Goal: Task Accomplishment & Management: Use online tool/utility

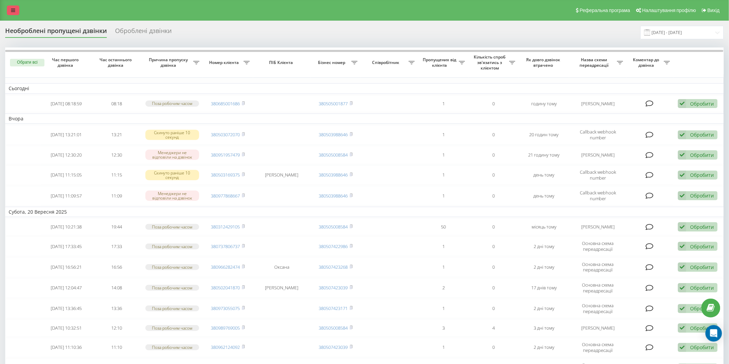
click at [18, 7] on link at bounding box center [13, 11] width 12 height 10
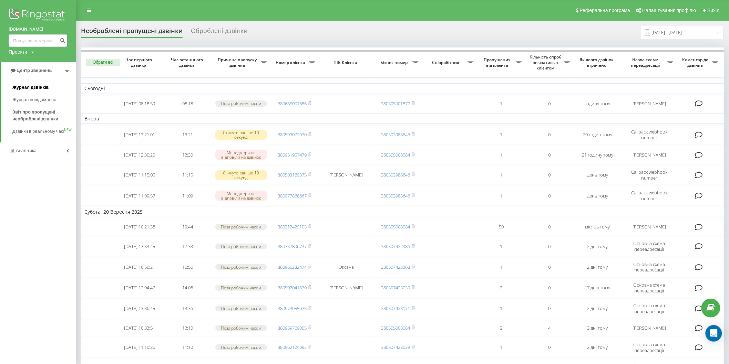
click at [35, 90] on span "Журнал дзвінків" at bounding box center [30, 87] width 37 height 7
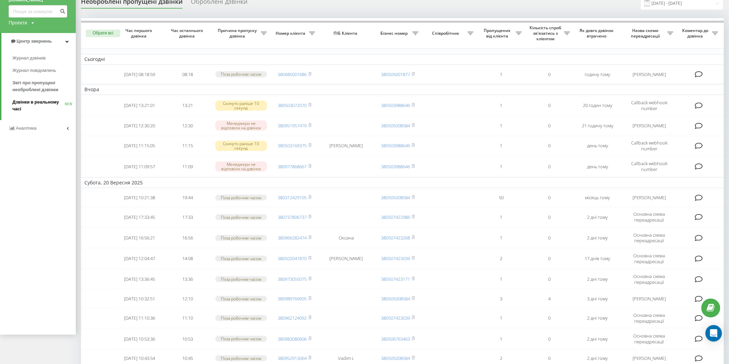
scroll to position [38, 0]
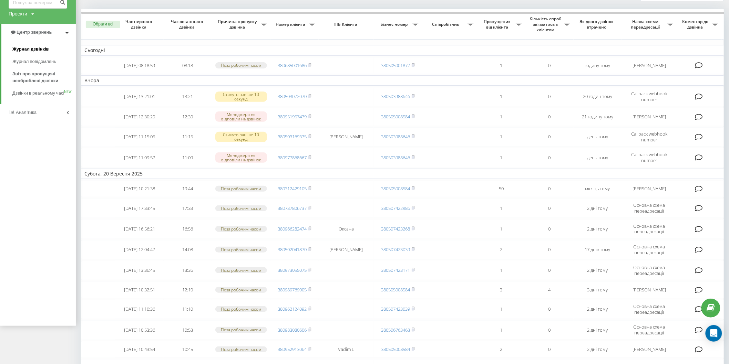
click at [31, 46] on span "Журнал дзвінків" at bounding box center [30, 49] width 37 height 7
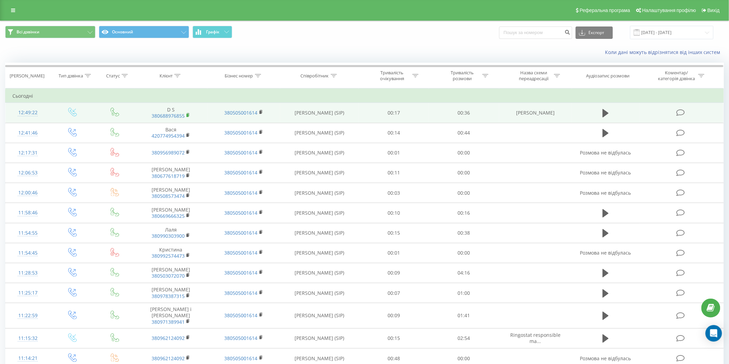
click at [188, 114] on icon at bounding box center [188, 115] width 4 height 5
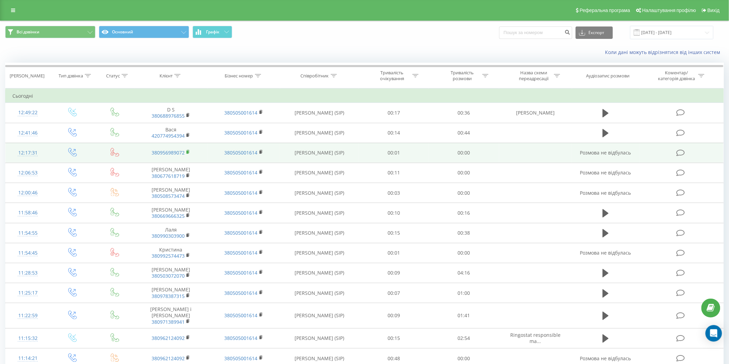
click at [188, 151] on rect at bounding box center [187, 152] width 2 height 3
